Goal: Task Accomplishment & Management: Use online tool/utility

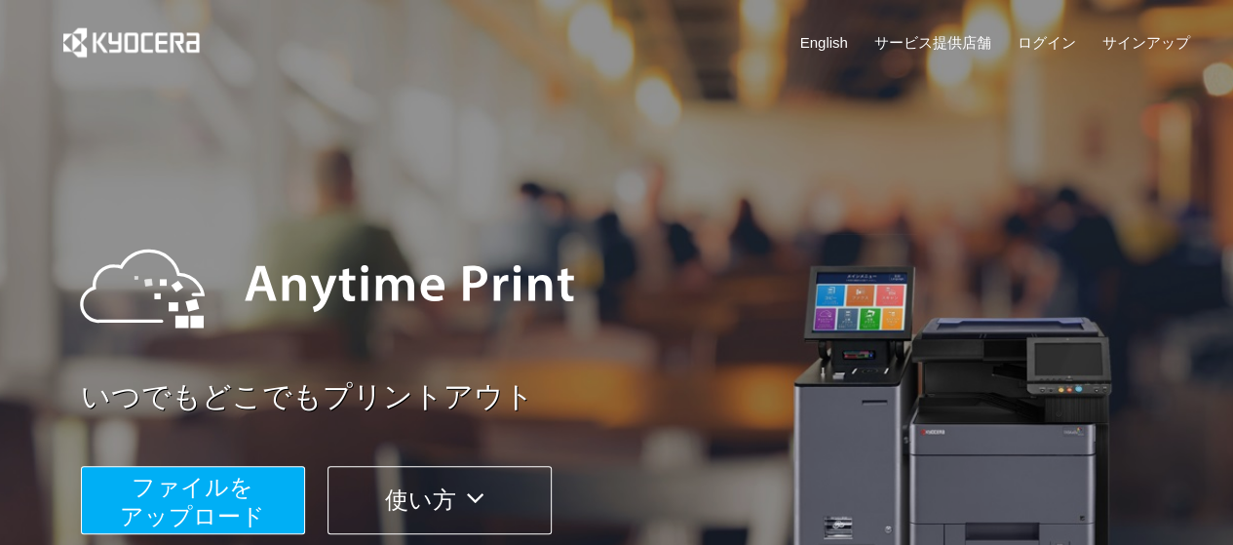
click at [178, 511] on span "ファイルを ​​アップロード" at bounding box center [192, 502] width 145 height 56
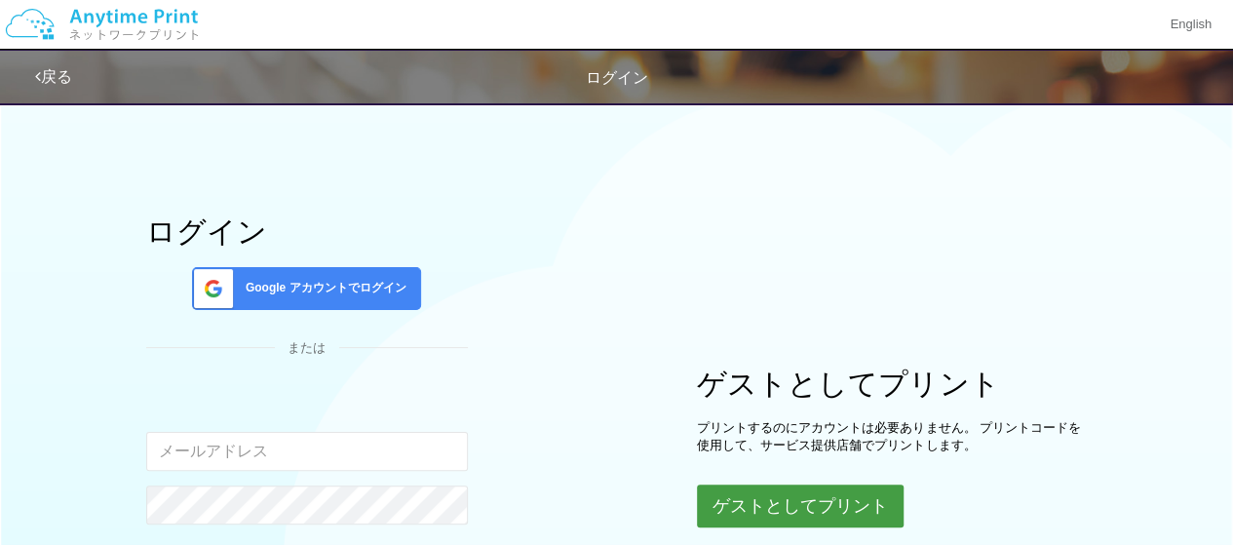
click at [798, 493] on button "ゲストとしてプリント" at bounding box center [800, 506] width 207 height 43
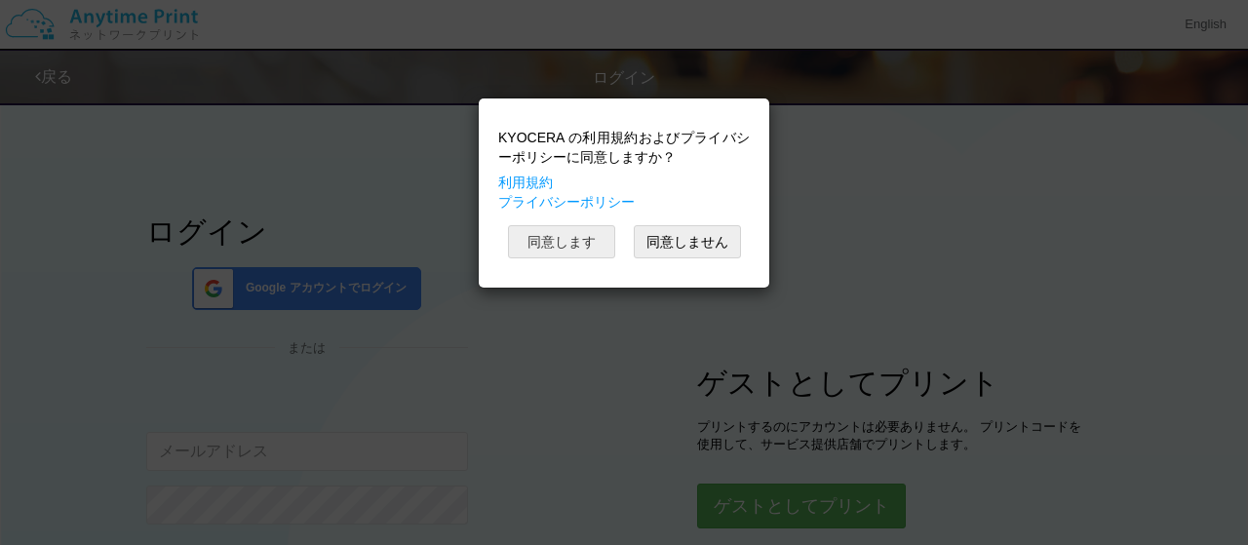
click at [567, 254] on button "同意します" at bounding box center [561, 241] width 107 height 33
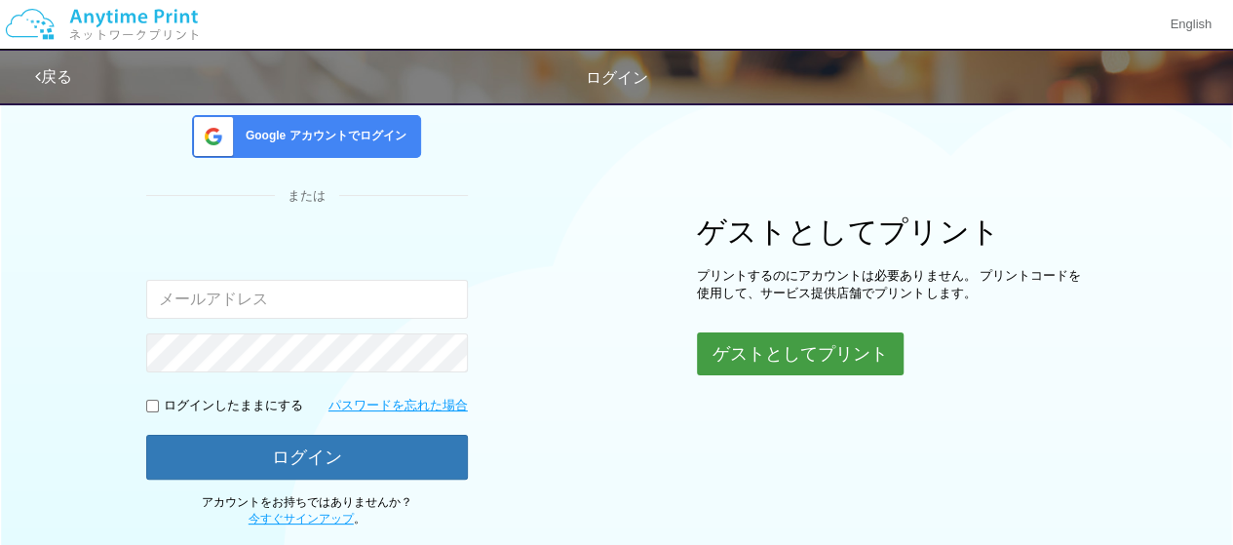
scroll to position [155, 0]
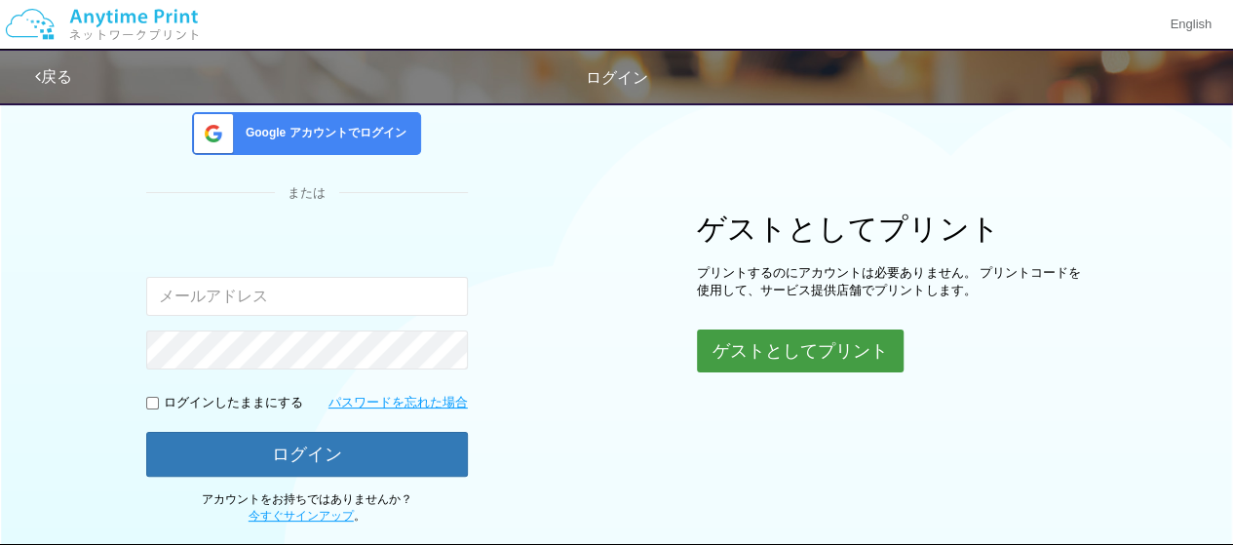
click at [791, 350] on button "ゲストとしてプリント" at bounding box center [800, 351] width 207 height 43
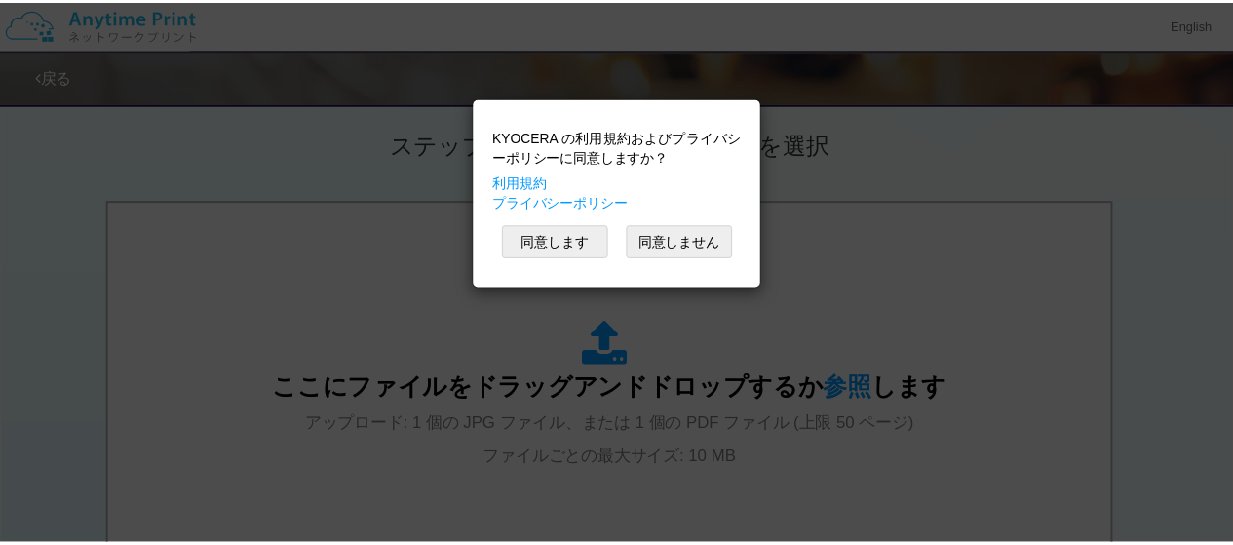
scroll to position [937, 0]
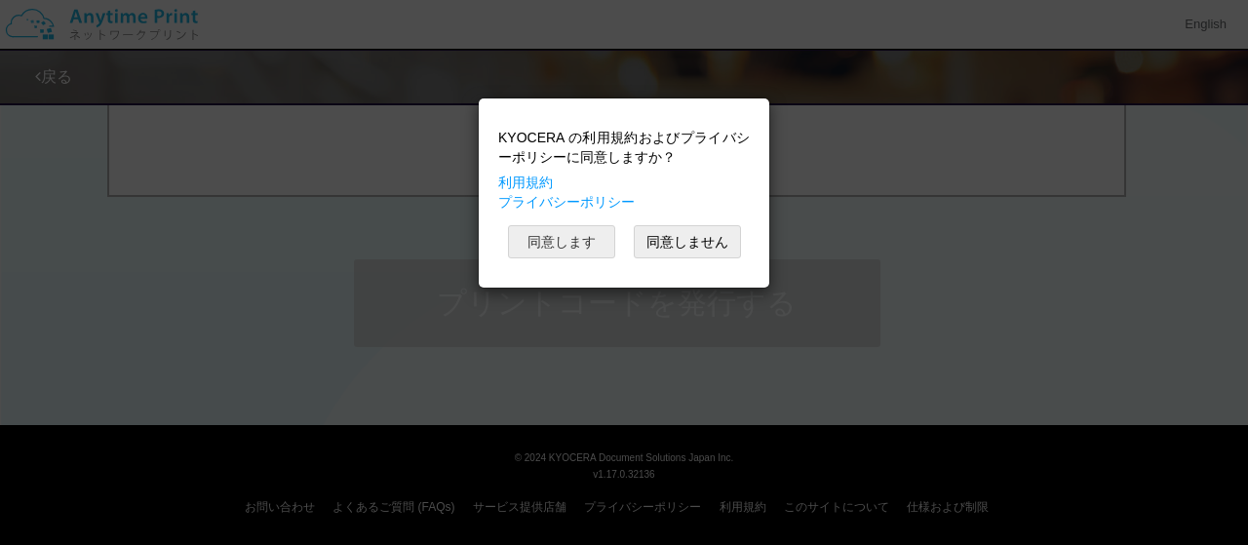
click at [554, 247] on button "同意します" at bounding box center [561, 241] width 107 height 33
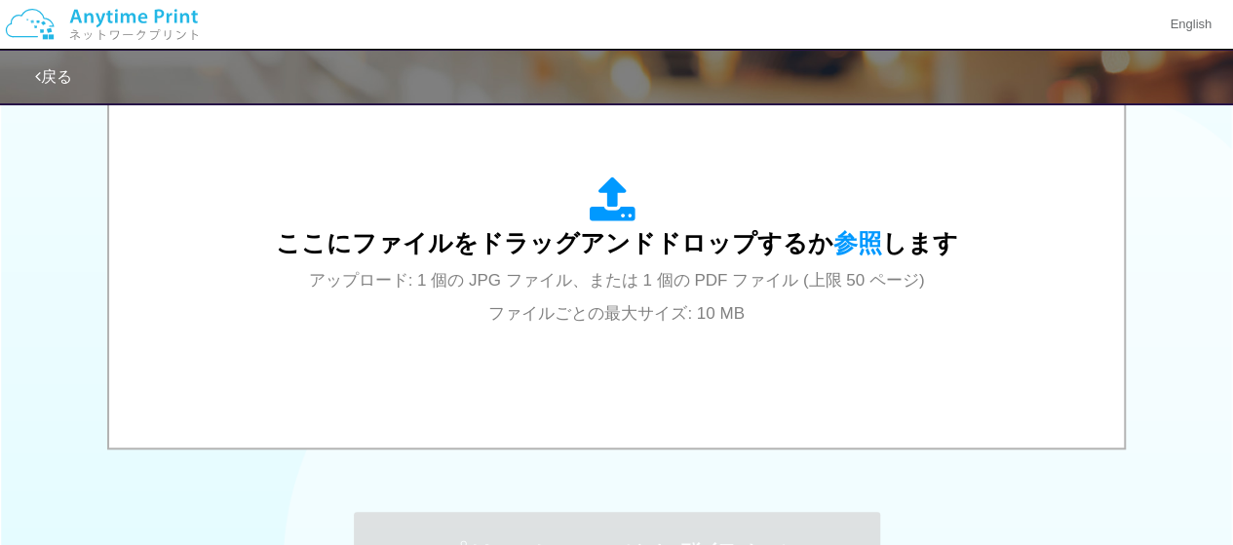
scroll to position [622, 0]
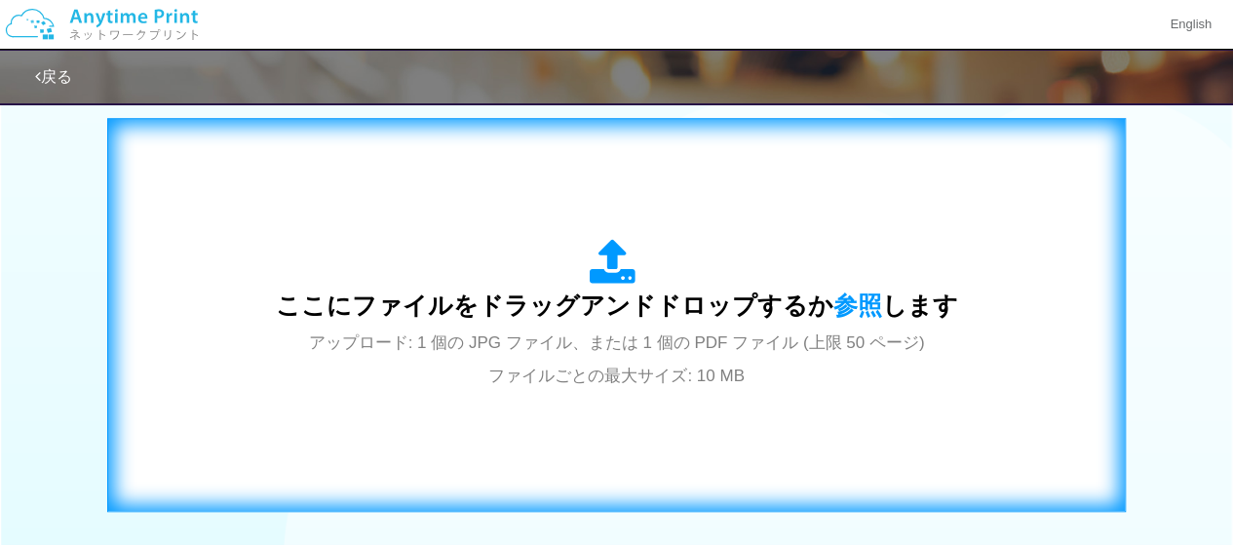
click at [540, 364] on span "アップロード: 1 個の JPG ファイル、または 1 個の PDF ファイル (上限 50 ページ) ファイルごとの最大サイズ: 10 MB" at bounding box center [617, 359] width 616 height 52
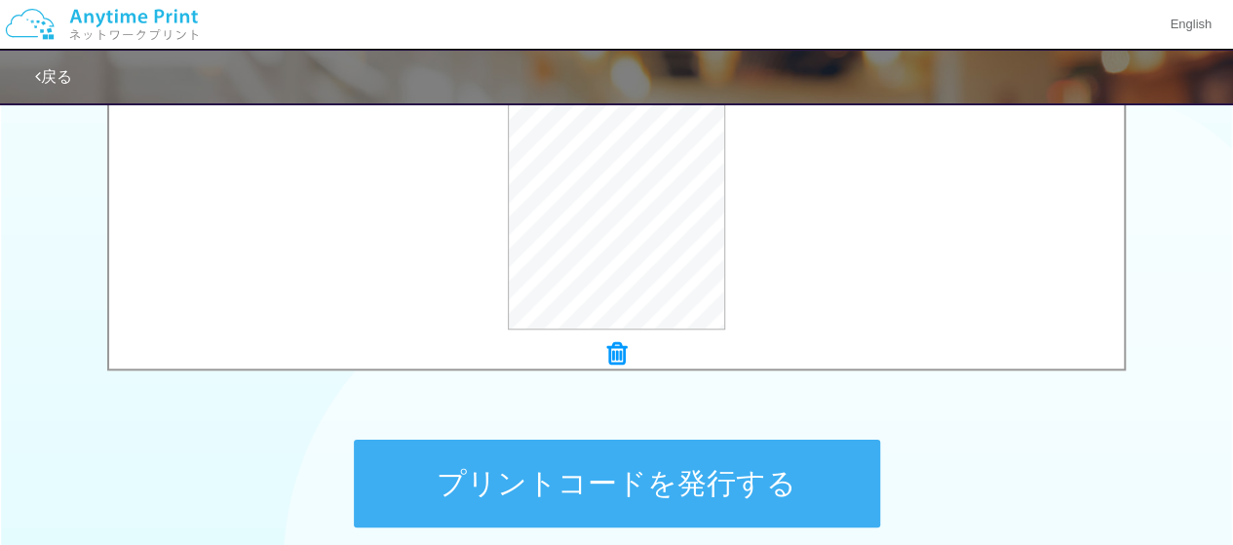
scroll to position [906, 0]
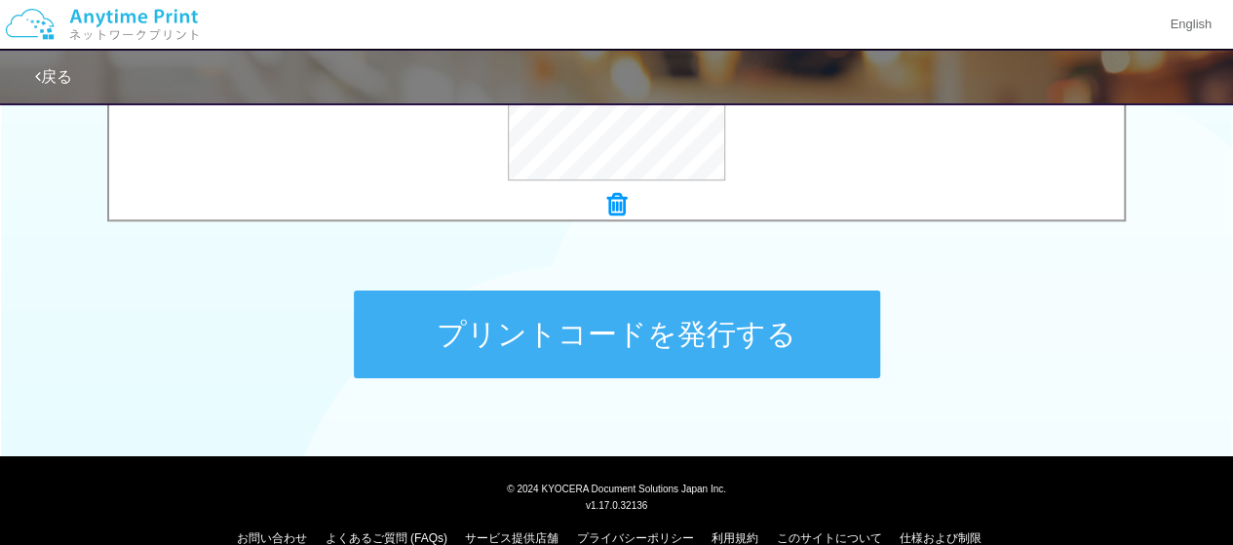
click at [665, 362] on button "プリントコードを発行する" at bounding box center [617, 335] width 526 height 88
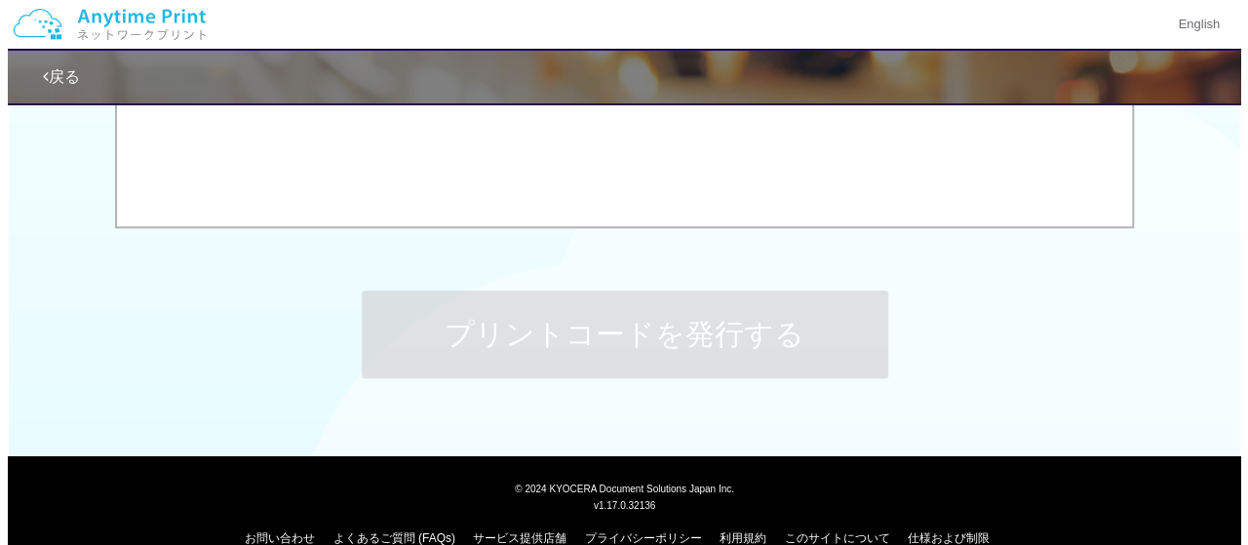
scroll to position [0, 0]
